Goal: Register for event/course

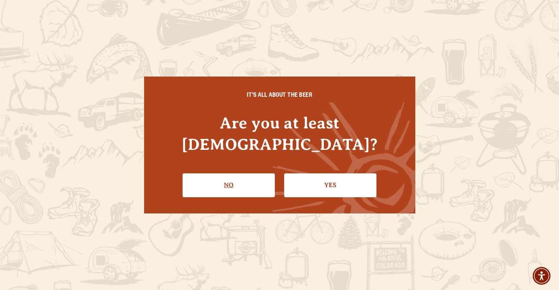
click at [239, 176] on link "No" at bounding box center [228, 184] width 92 height 23
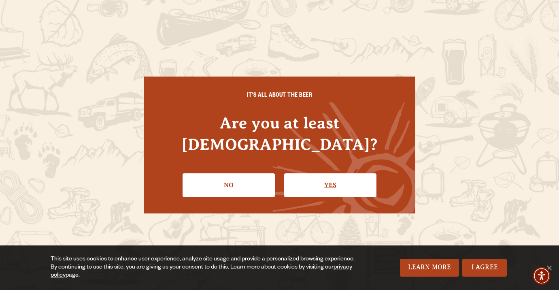
click at [312, 180] on link "Yes" at bounding box center [330, 184] width 92 height 23
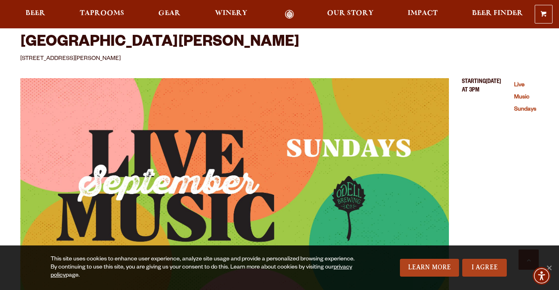
scroll to position [1815, 0]
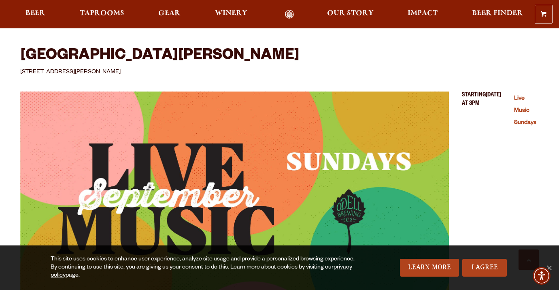
click at [389, 119] on img "Live Music Sundays (opens in a new window)" at bounding box center [234, 198] width 428 height 214
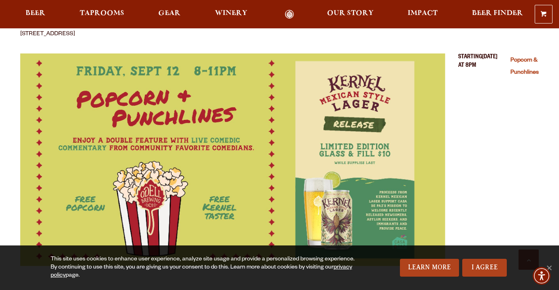
scroll to position [288, 0]
click at [155, 175] on img "Popcorn & Punchlines (opens in a new window)" at bounding box center [232, 159] width 425 height 212
